Goal: Navigation & Orientation: Find specific page/section

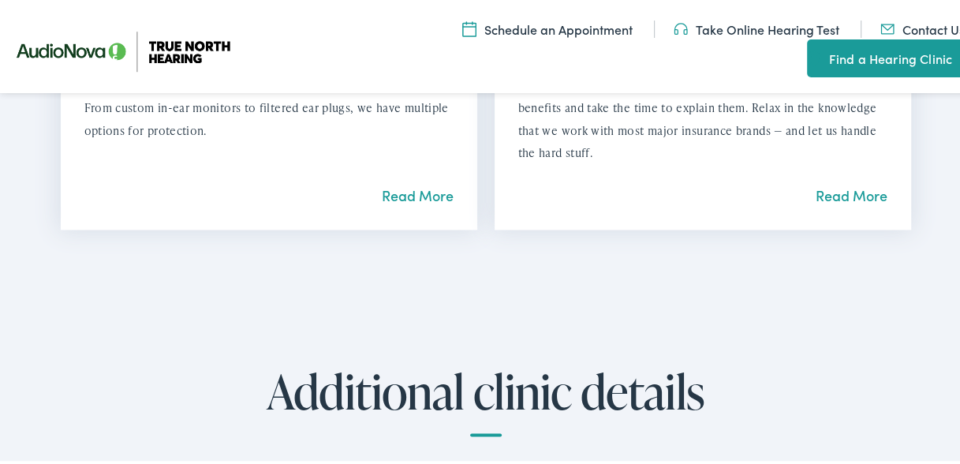
scroll to position [1736, 0]
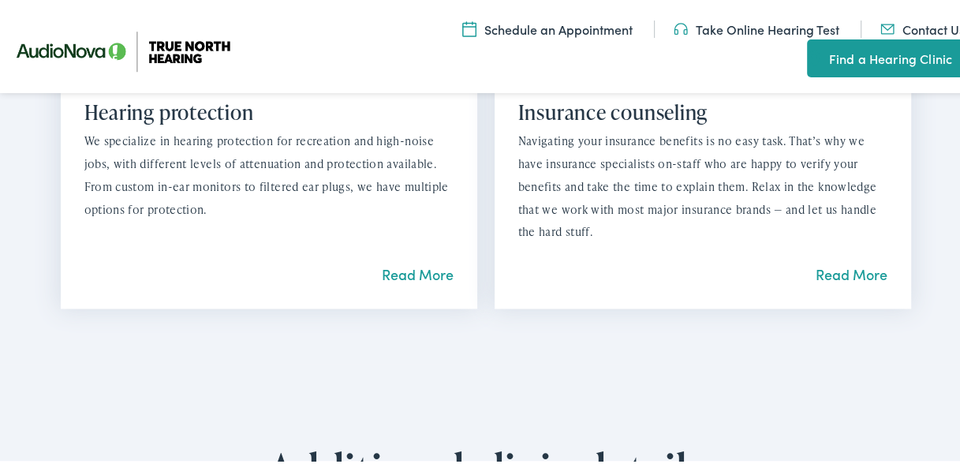
click at [404, 270] on link "Read More" at bounding box center [418, 272] width 72 height 20
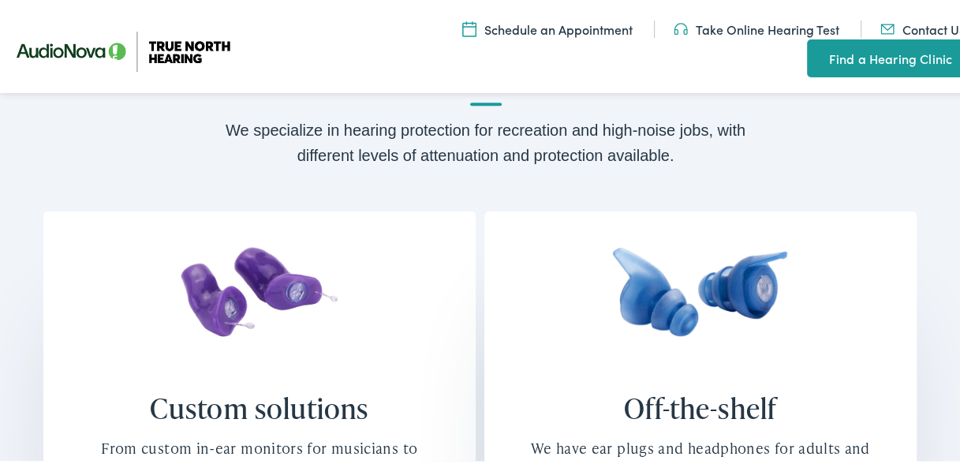
scroll to position [947, 0]
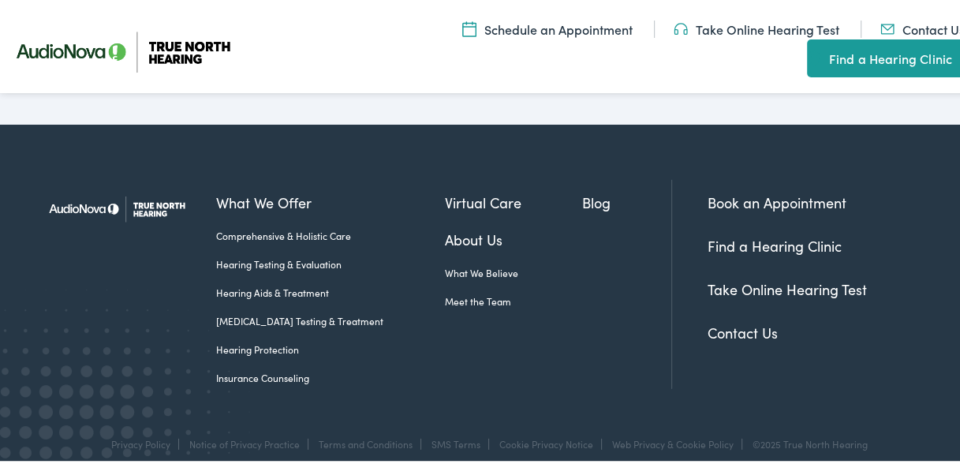
scroll to position [3261, 0]
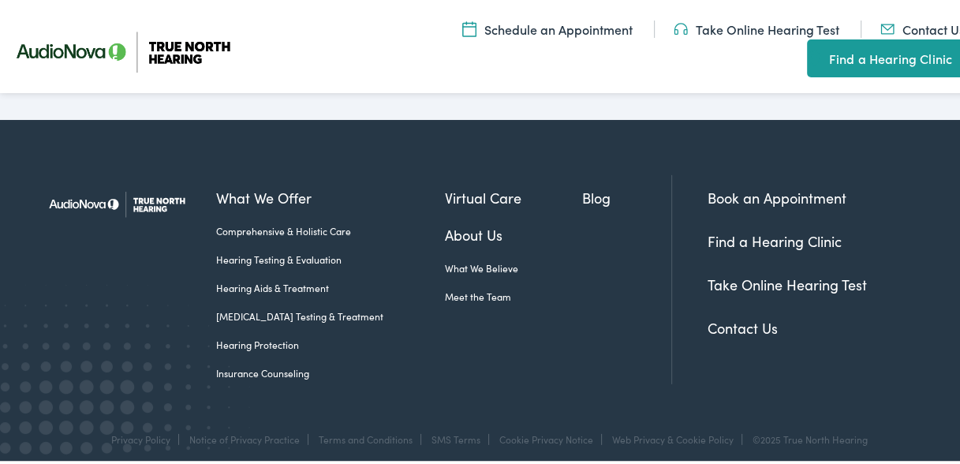
click at [721, 316] on link "Contact Us" at bounding box center [743, 326] width 70 height 20
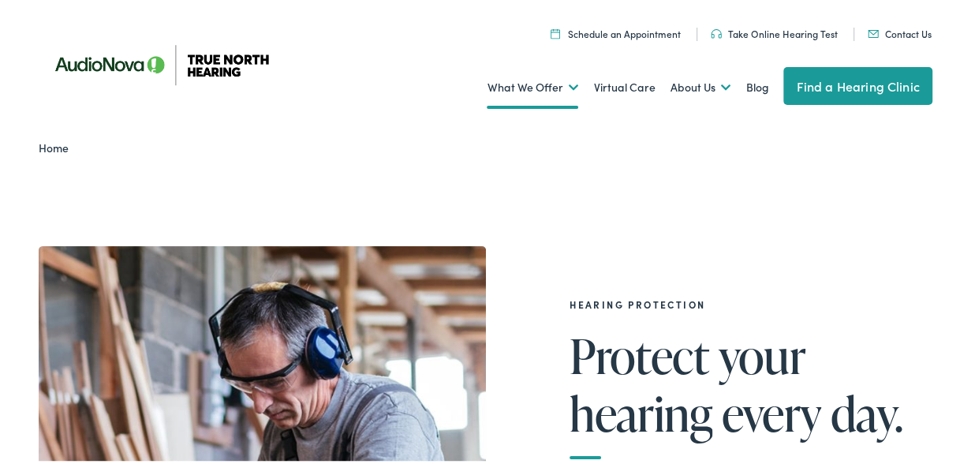
click at [62, 152] on link "Home" at bounding box center [57, 145] width 37 height 16
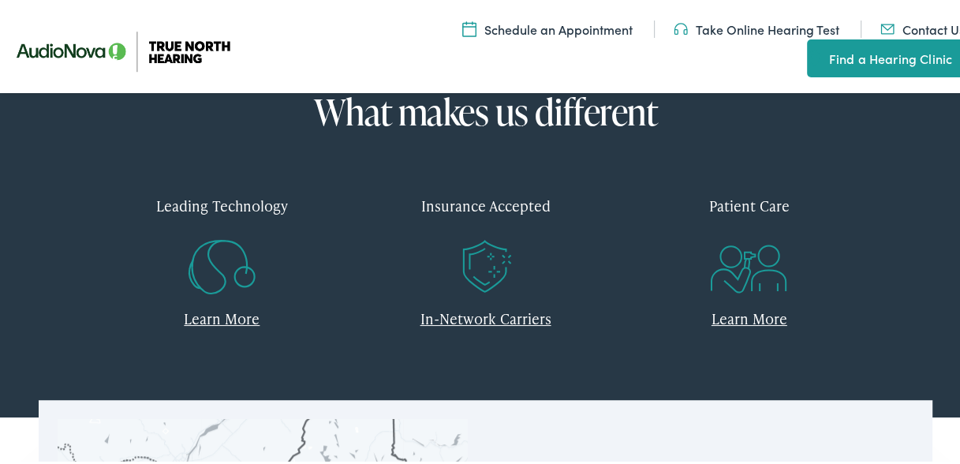
scroll to position [868, 0]
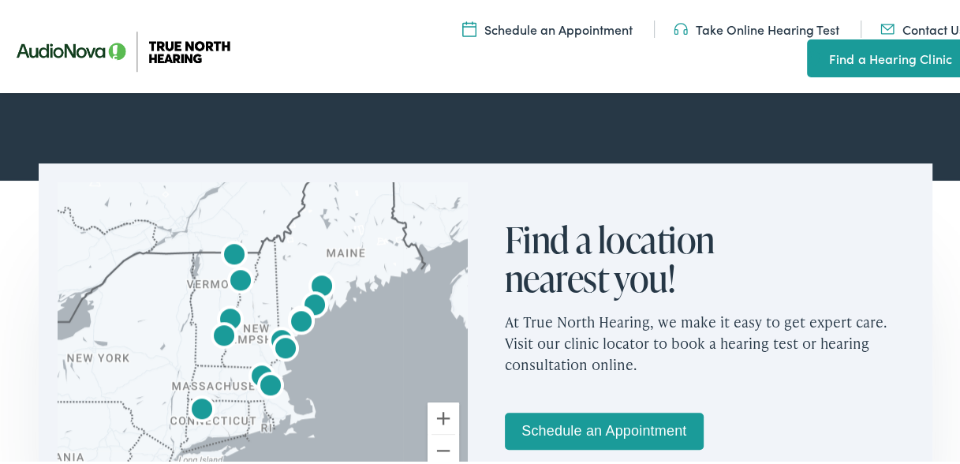
click at [322, 283] on img "True North Hearing by AudioNova" at bounding box center [322, 286] width 38 height 38
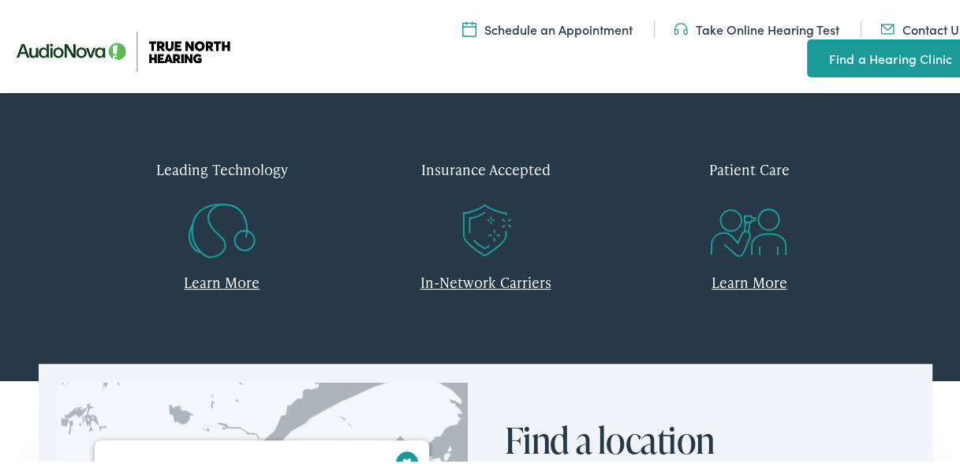
scroll to position [631, 0]
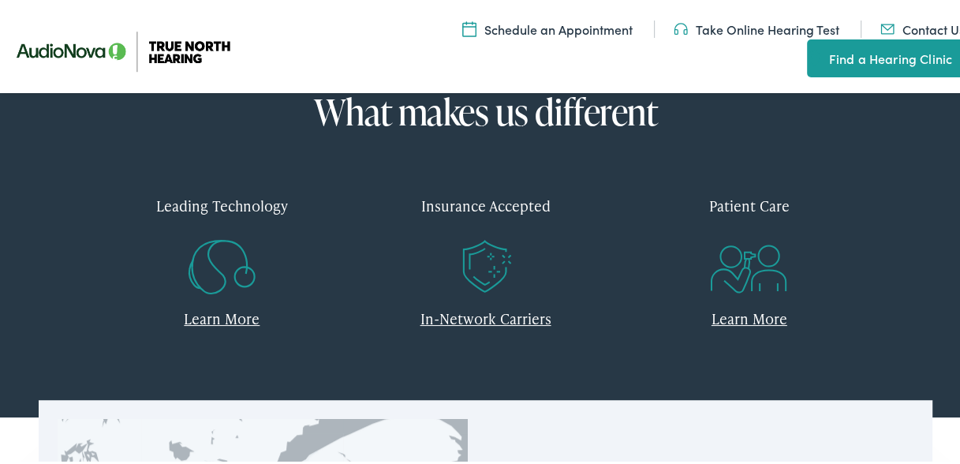
click at [516, 207] on div "Insurance Accepted" at bounding box center [485, 203] width 240 height 47
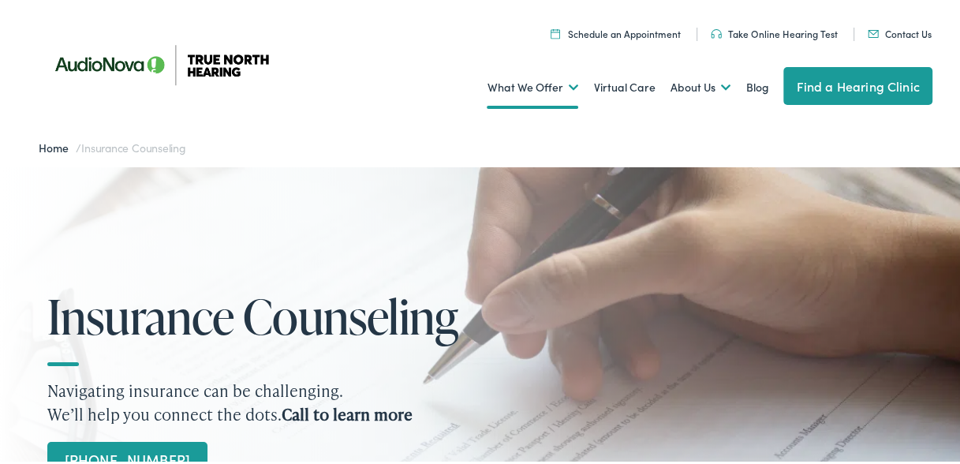
click at [809, 84] on link "Find a Hearing Clinic" at bounding box center [858, 84] width 148 height 38
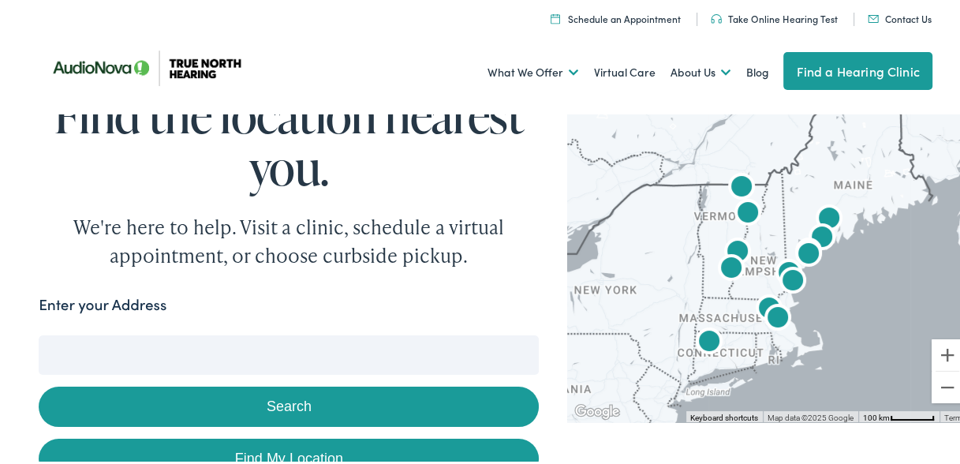
click at [827, 212] on img "True North Hearing by AudioNova" at bounding box center [830, 218] width 38 height 38
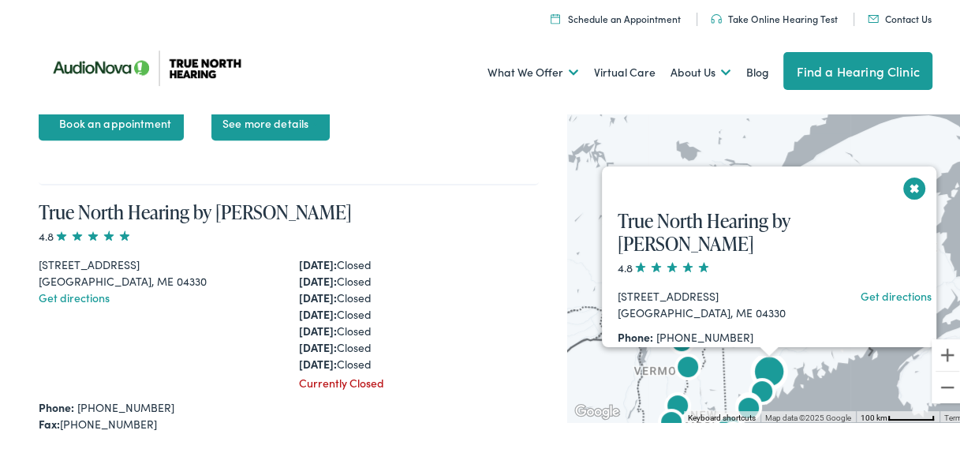
scroll to position [787, 0]
